Goal: Task Accomplishment & Management: Manage account settings

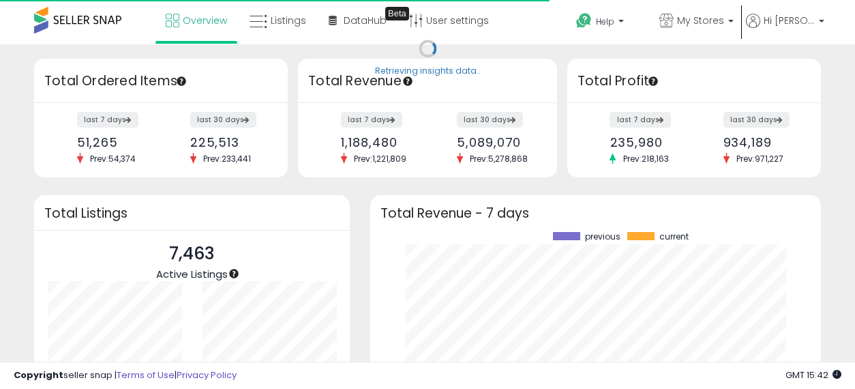
scroll to position [190, 423]
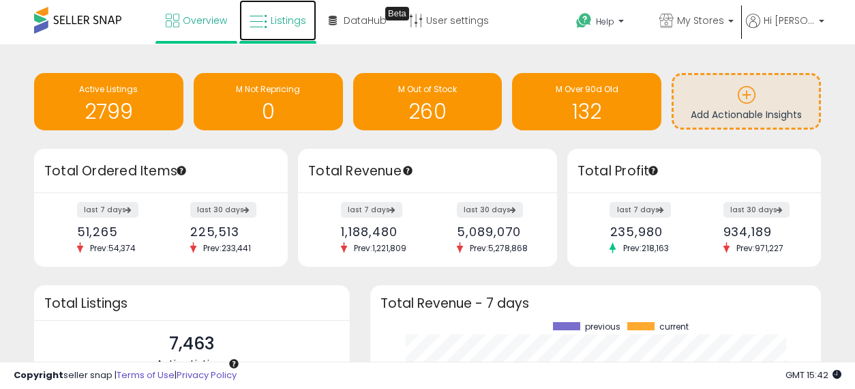
click at [267, 23] on link "Listings" at bounding box center [277, 20] width 77 height 41
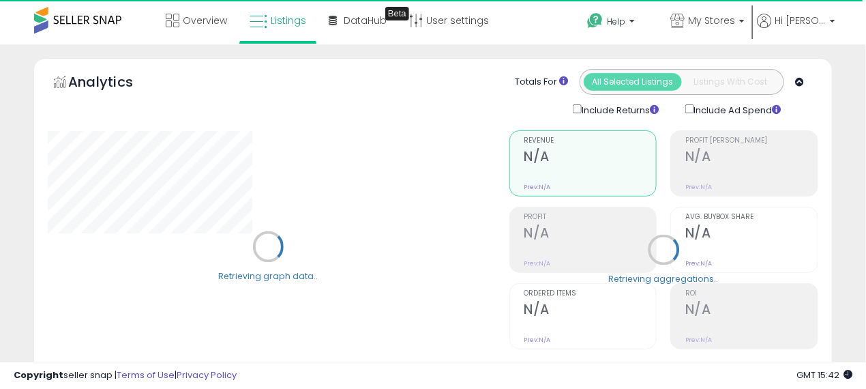
select select "**"
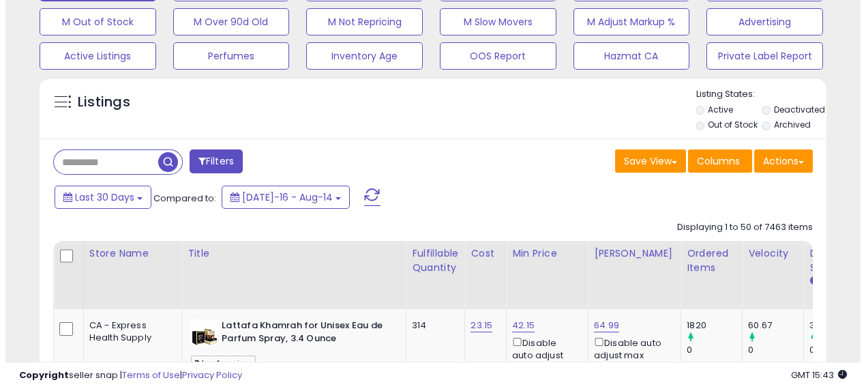
scroll to position [455, 0]
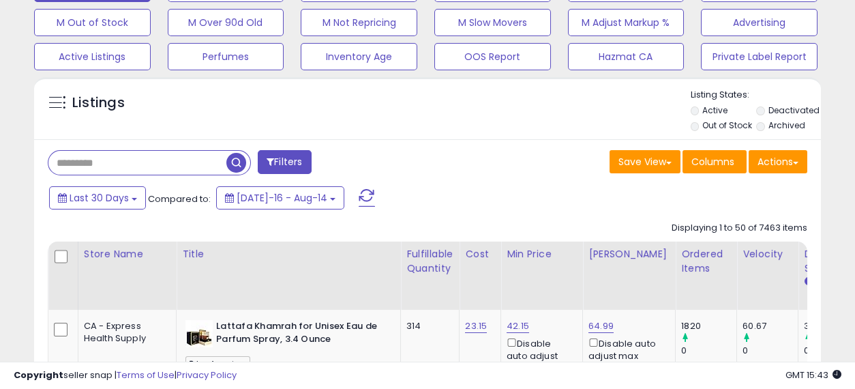
click at [113, 164] on input "text" at bounding box center [137, 163] width 178 height 24
type input "*********"
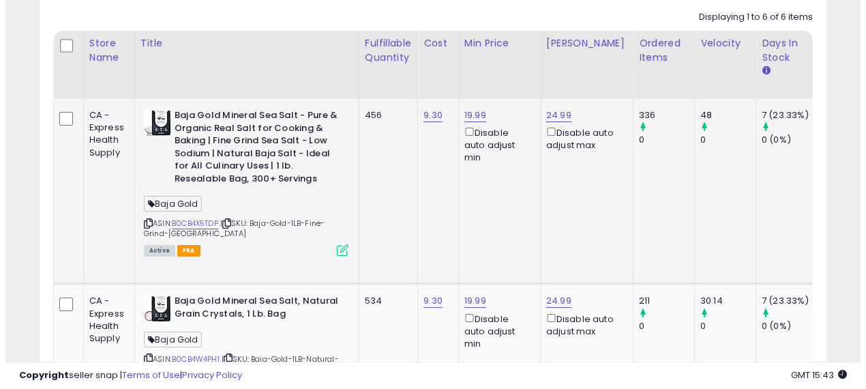
scroll to position [665, 0]
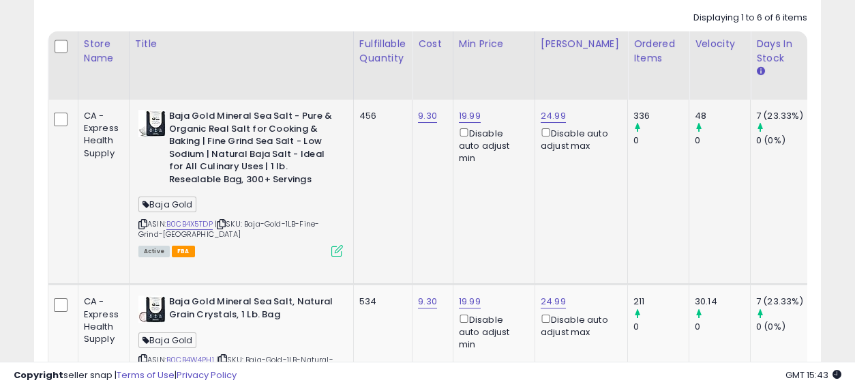
click at [334, 247] on icon at bounding box center [337, 251] width 12 height 12
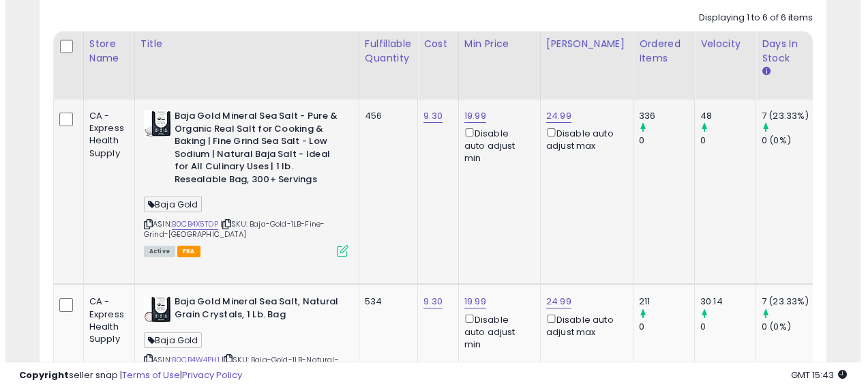
scroll to position [280, 461]
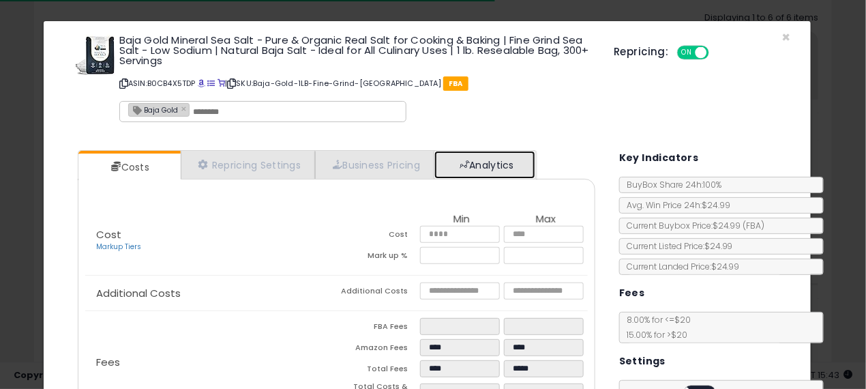
click at [487, 171] on link "Analytics" at bounding box center [484, 165] width 101 height 28
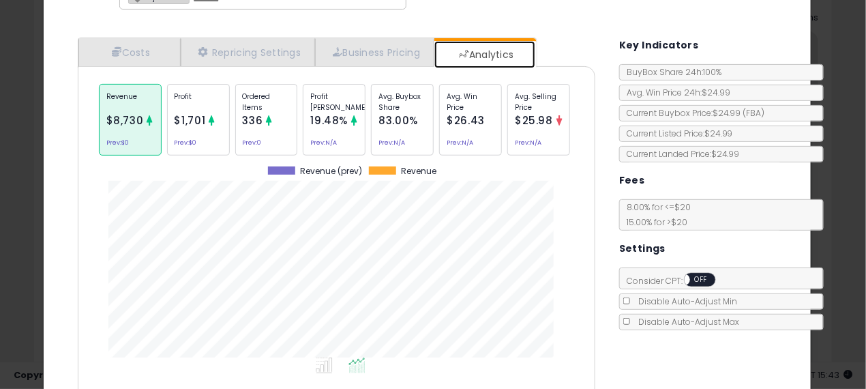
scroll to position [113, 0]
click at [275, 109] on div "Ordered Items 336 Prev: 0" at bounding box center [266, 119] width 63 height 72
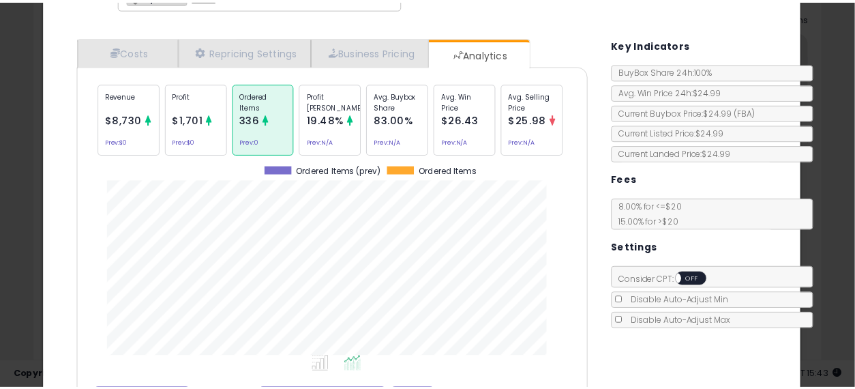
scroll to position [417, 538]
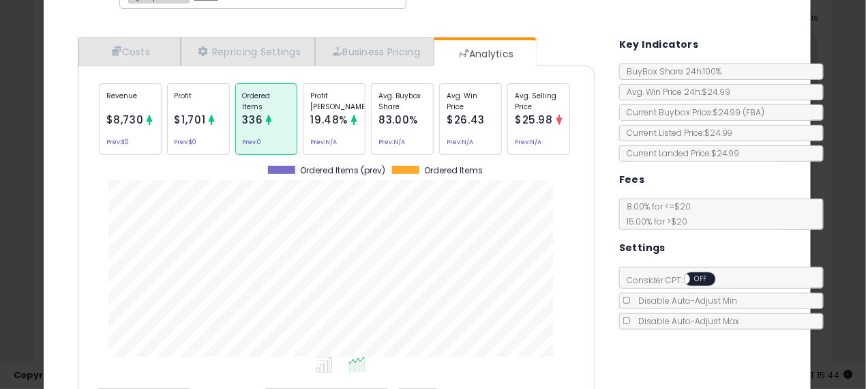
click at [1, 173] on div "× Close Baja Gold Mineral Sea Salt - Pure & Organic Real Salt for Cooking & Bak…" at bounding box center [433, 194] width 866 height 389
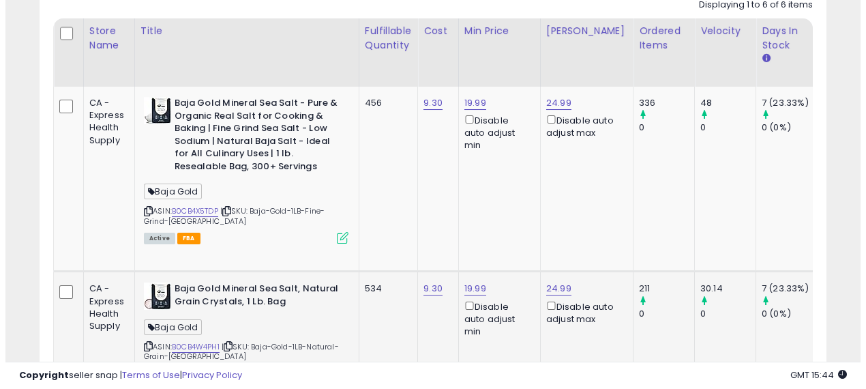
scroll to position [674, 0]
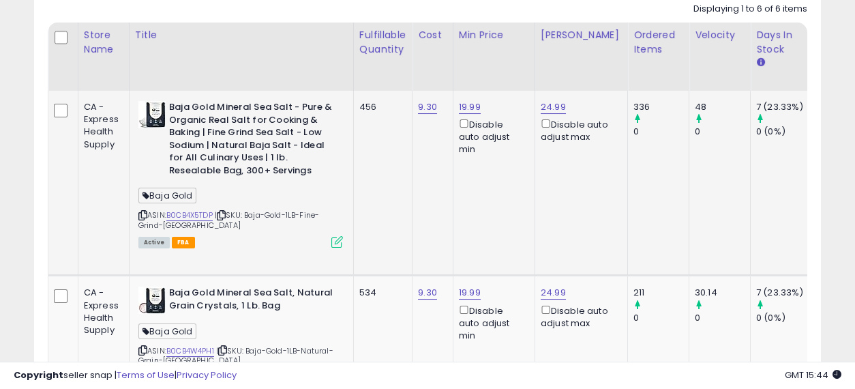
click at [334, 238] on icon at bounding box center [337, 242] width 12 height 12
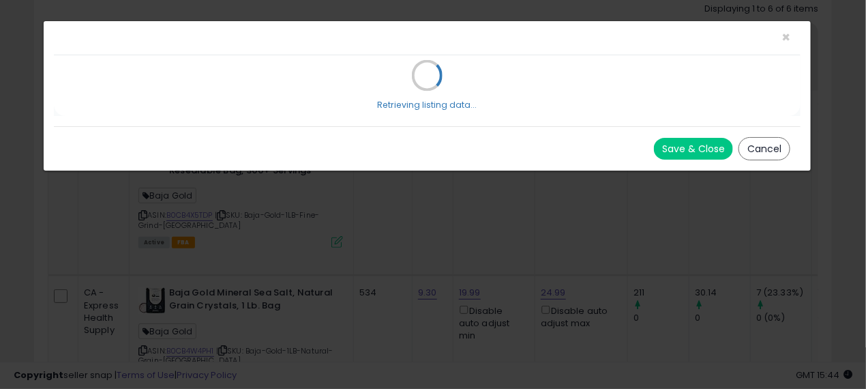
scroll to position [0, 0]
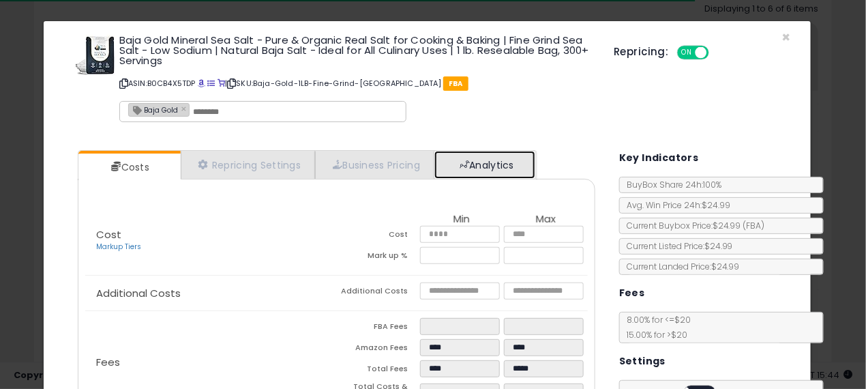
click at [480, 168] on link "Analytics" at bounding box center [484, 165] width 101 height 28
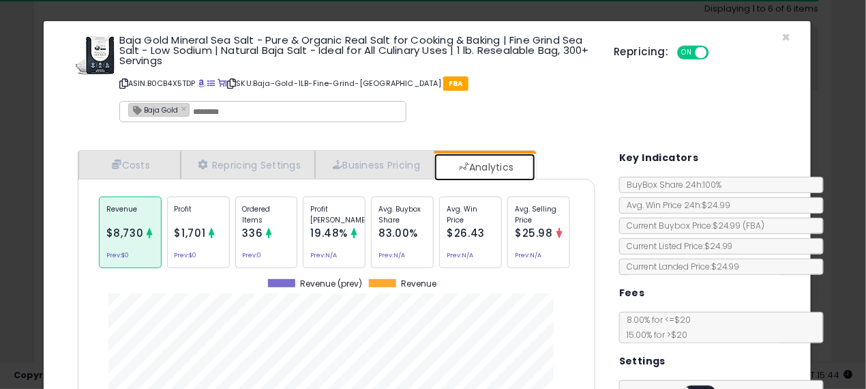
scroll to position [417, 538]
click at [275, 231] on div "Ordered Items 336 Prev: 0" at bounding box center [266, 232] width 63 height 72
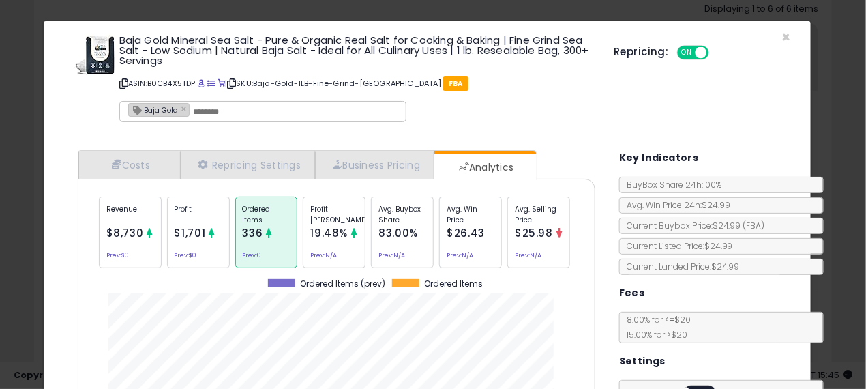
click at [207, 211] on p "Profit" at bounding box center [199, 214] width 48 height 20
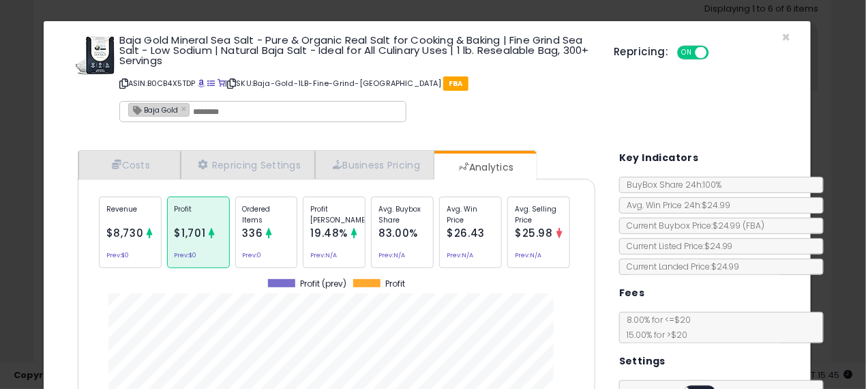
click at [25, 195] on div "× Close Baja Gold Mineral Sea Salt - Pure & Organic Real Salt for Cooking & Bak…" at bounding box center [433, 194] width 866 height 389
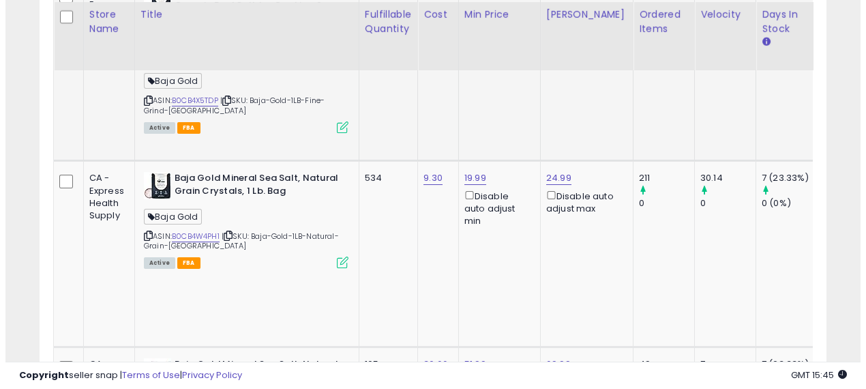
scroll to position [790, 0]
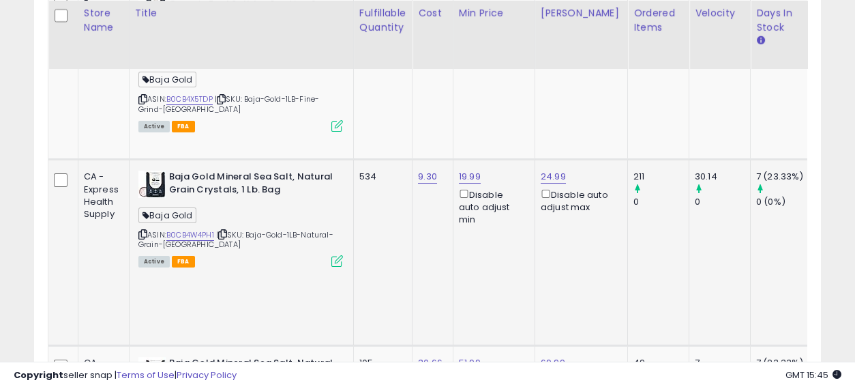
click at [335, 255] on icon at bounding box center [337, 261] width 12 height 12
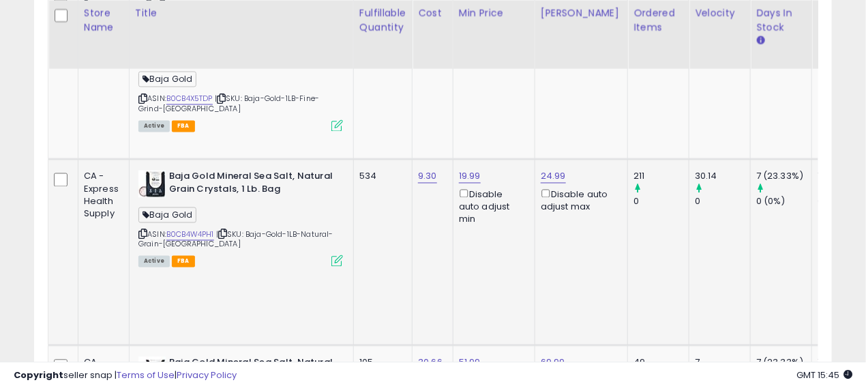
scroll to position [280, 461]
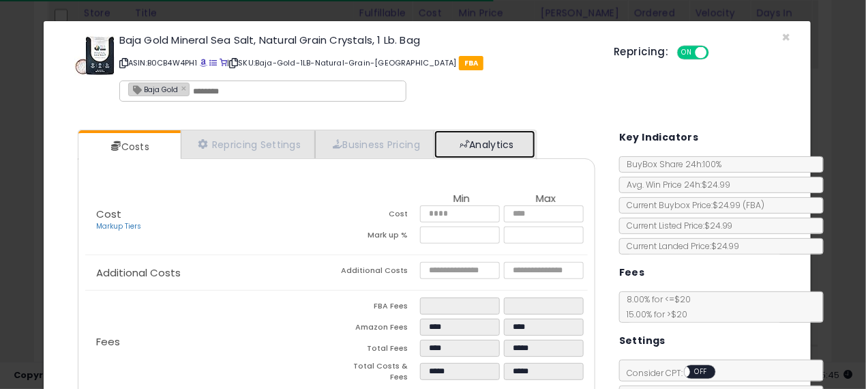
click at [469, 142] on span at bounding box center [465, 144] width 10 height 10
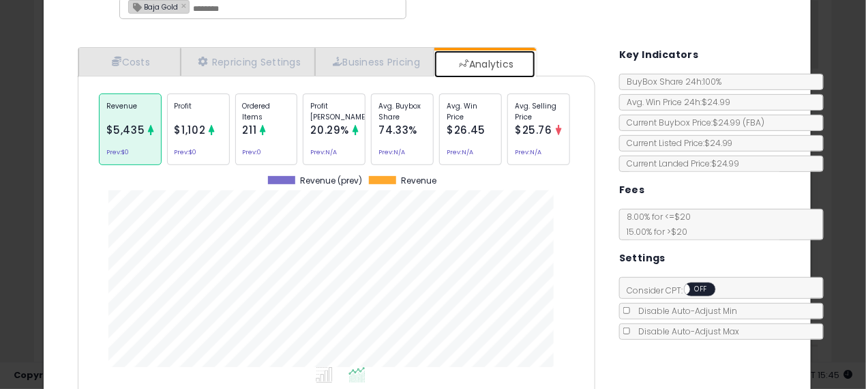
scroll to position [81, 0]
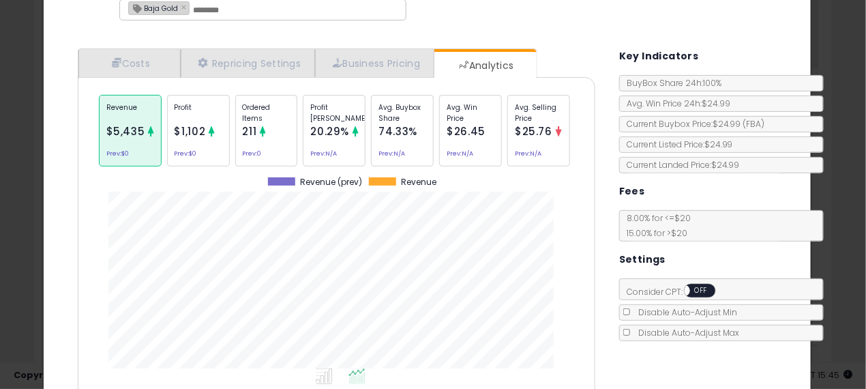
click at [273, 138] on div "Ordered Items 211 Prev: 0" at bounding box center [266, 131] width 63 height 72
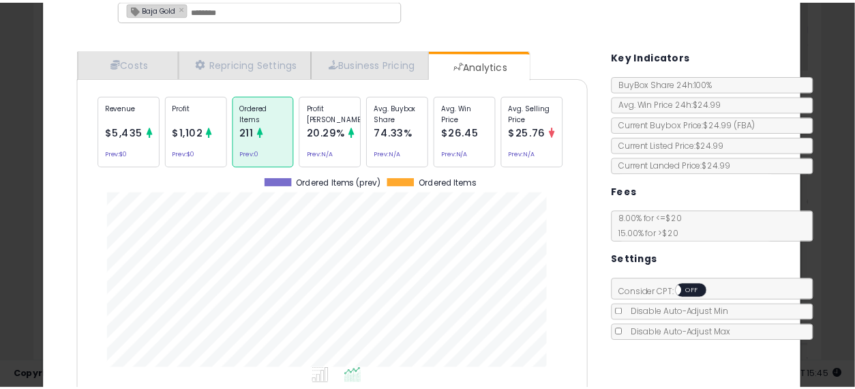
scroll to position [417, 538]
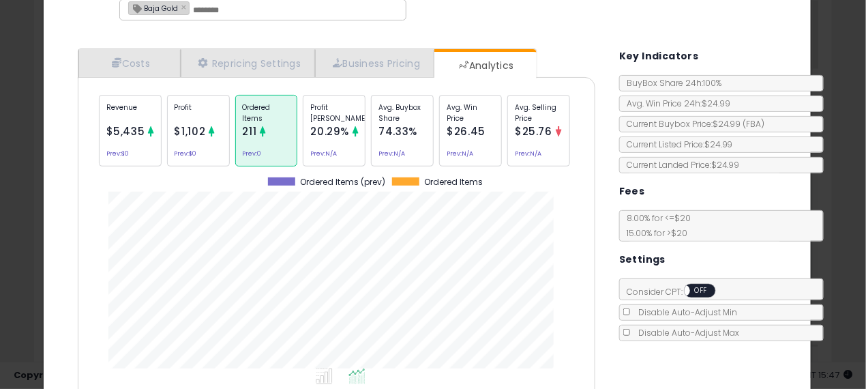
click at [6, 134] on div "× Close Baja Gold Mineral Sea Salt, Natural Grain Crystals, 1 Lb. Bag ASIN: B0C…" at bounding box center [433, 194] width 866 height 389
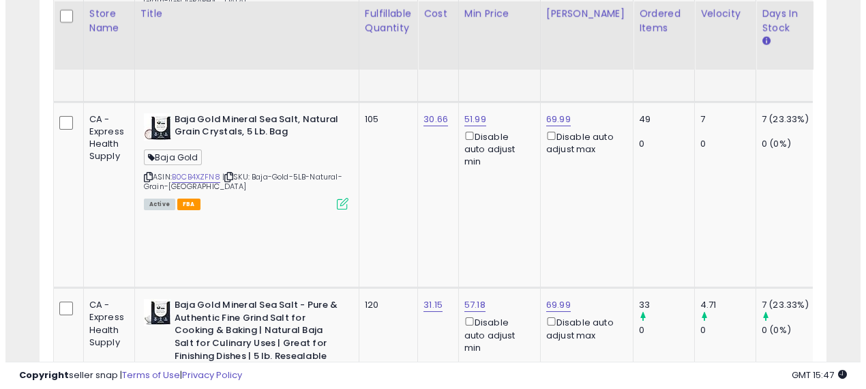
scroll to position [1034, 0]
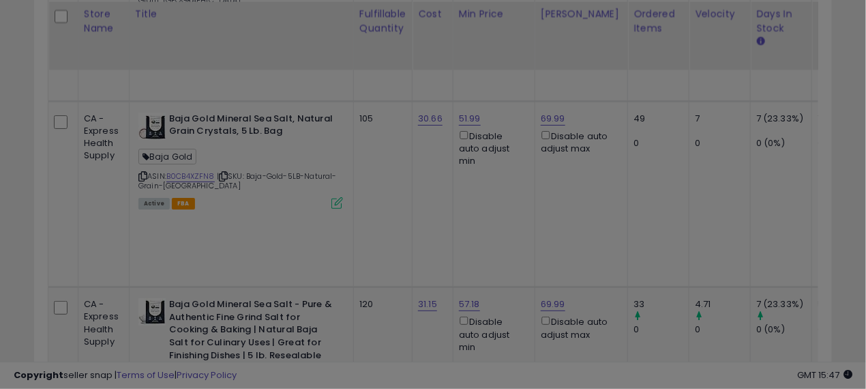
scroll to position [0, 0]
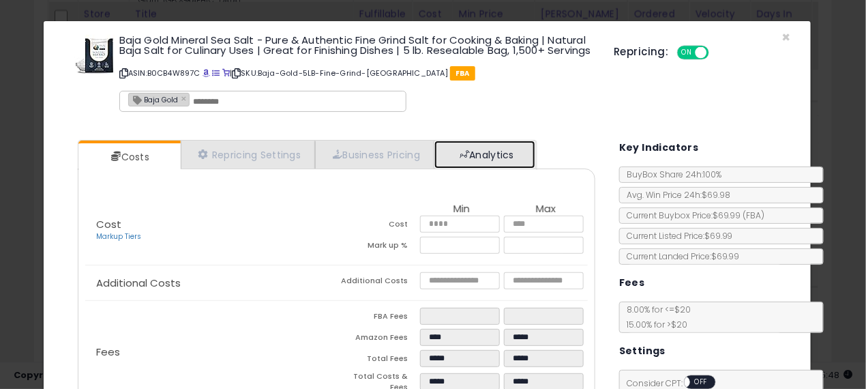
click at [484, 164] on link "Analytics" at bounding box center [484, 154] width 101 height 28
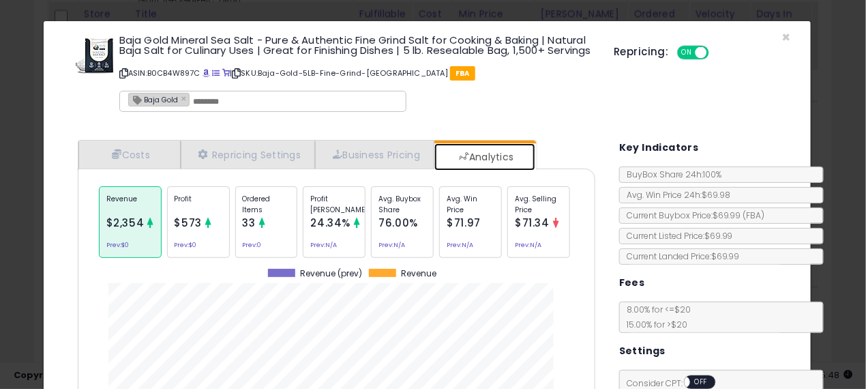
scroll to position [417, 538]
click at [254, 248] on div "Ordered Items 33 Prev: 0" at bounding box center [266, 222] width 63 height 72
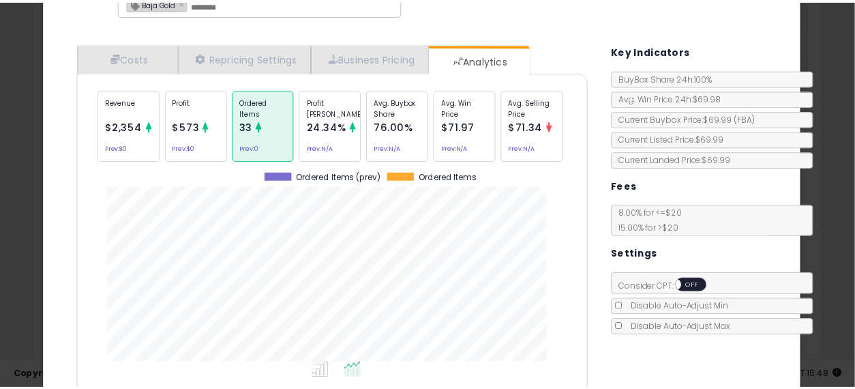
scroll to position [95, 0]
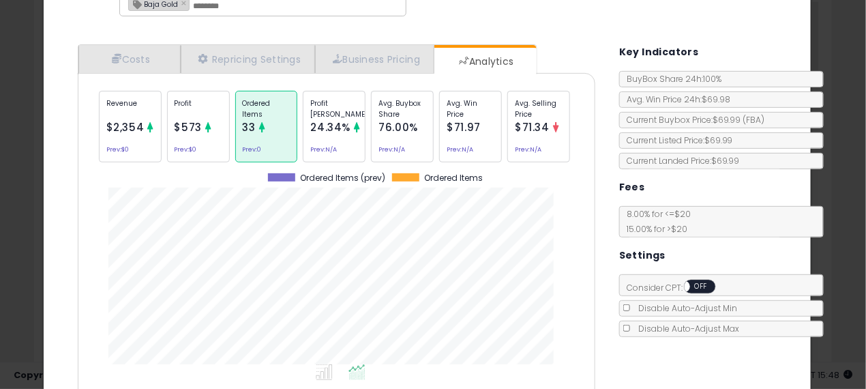
click at [11, 203] on div "× Close Baja Gold Mineral Sea Salt - Pure & Authentic Fine Grind Salt for Cooki…" at bounding box center [433, 194] width 866 height 389
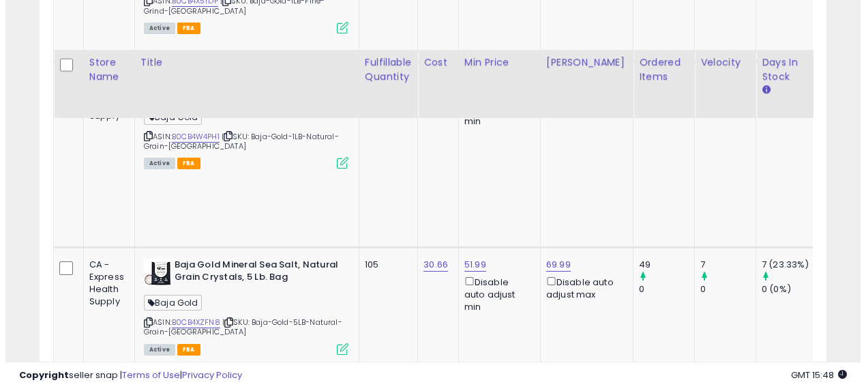
scroll to position [886, 0]
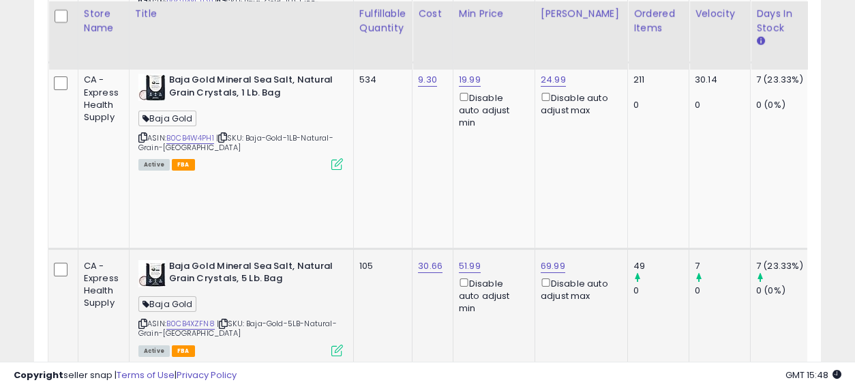
click at [331, 344] on icon at bounding box center [337, 350] width 12 height 12
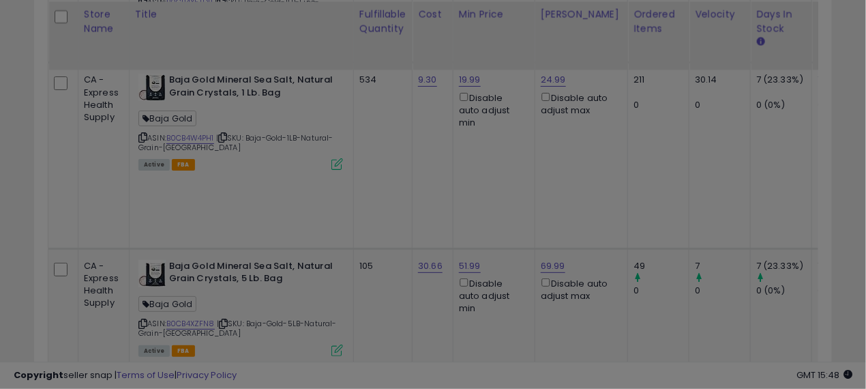
scroll to position [0, 0]
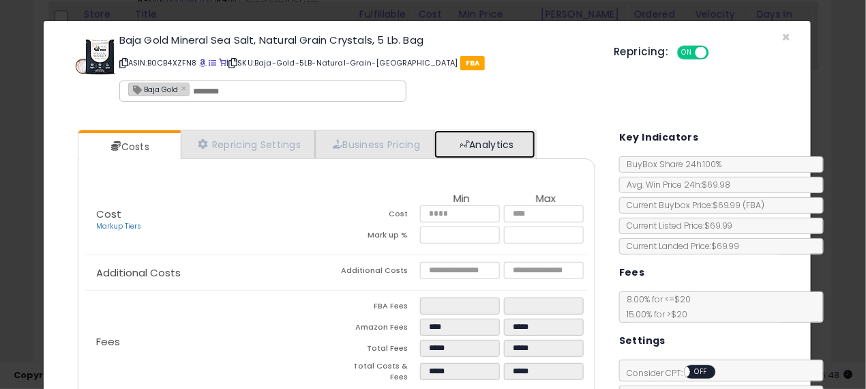
click at [482, 141] on link "Analytics" at bounding box center [484, 144] width 101 height 28
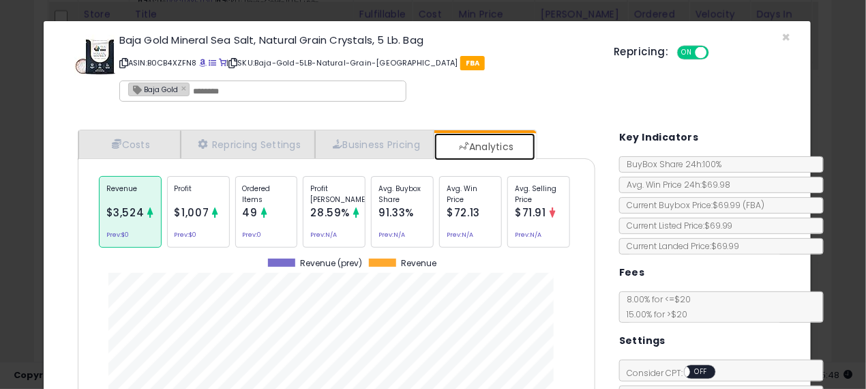
scroll to position [417, 538]
click at [254, 209] on div "Ordered Items 49 Prev: 0" at bounding box center [266, 212] width 63 height 72
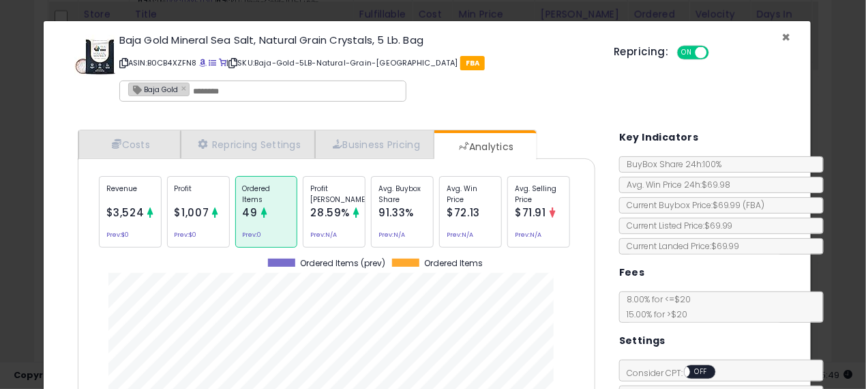
click at [781, 37] on span "×" at bounding box center [785, 37] width 9 height 20
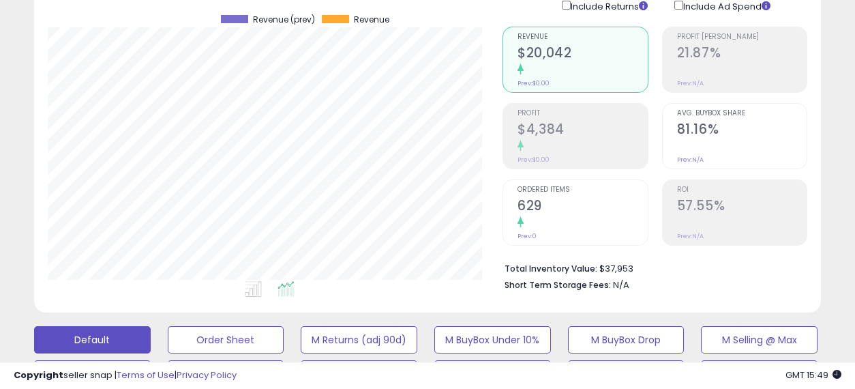
scroll to position [0, 0]
